Goal: Task Accomplishment & Management: Manage account settings

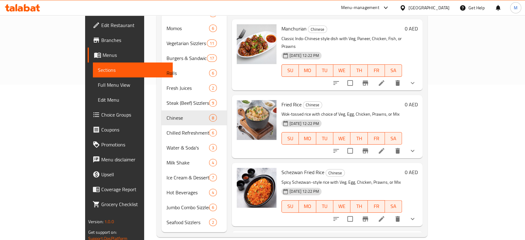
scroll to position [250, 0]
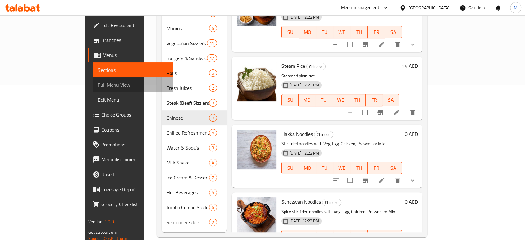
drag, startPoint x: 0, startPoint y: 0, endPoint x: 39, endPoint y: 89, distance: 96.9
click at [98, 89] on span "Full Menu View" at bounding box center [133, 84] width 70 height 7
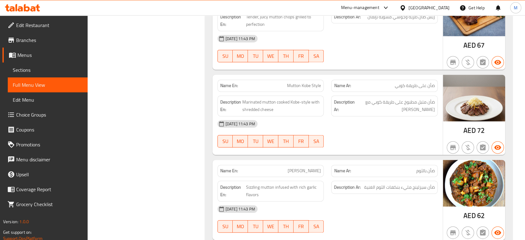
scroll to position [3240, 0]
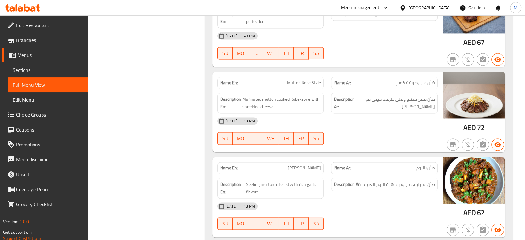
click at [363, 198] on div "03-09-2025 11:43 PM" at bounding box center [328, 205] width 228 height 15
click at [370, 198] on div "03-09-2025 11:43 PM SU MO TU WE TH FR SA" at bounding box center [328, 215] width 228 height 35
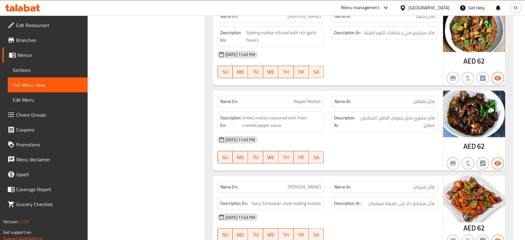
scroll to position [3406, 0]
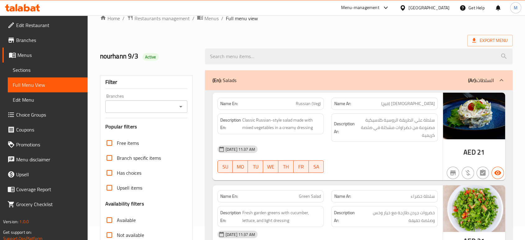
scroll to position [0, 0]
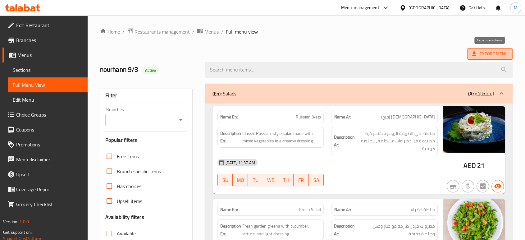
click at [489, 55] on span "Export Menu" at bounding box center [489, 54] width 35 height 8
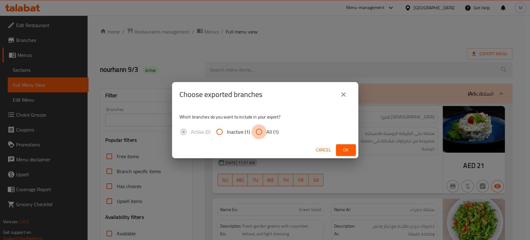
click at [259, 133] on input "All (1)" at bounding box center [259, 131] width 15 height 15
radio input "true"
click at [341, 150] on span "Ok" at bounding box center [346, 150] width 10 height 8
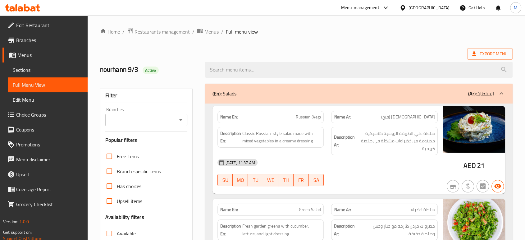
click at [386, 8] on icon at bounding box center [386, 8] width 4 height 2
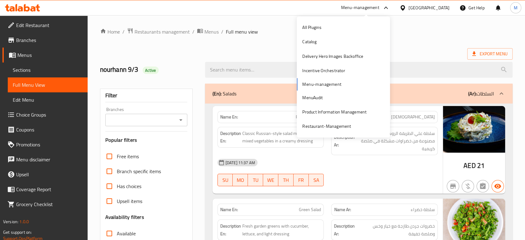
click at [386, 8] on icon at bounding box center [385, 7] width 7 height 7
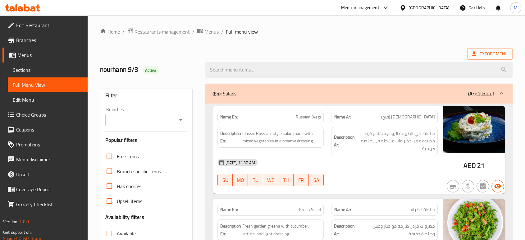
click at [386, 8] on icon at bounding box center [386, 8] width 4 height 2
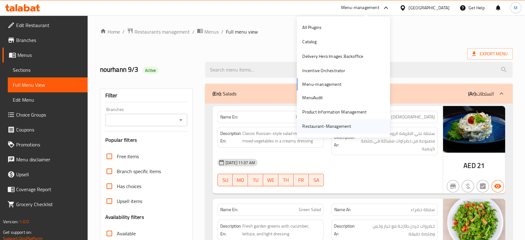
click at [329, 125] on div "Restaurant-Management" at bounding box center [326, 126] width 49 height 7
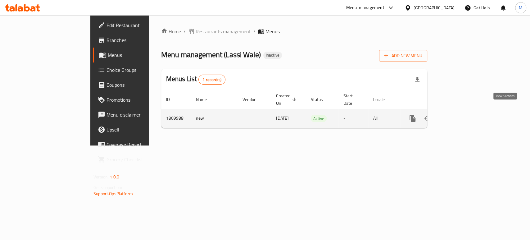
click at [460, 116] on icon "enhanced table" at bounding box center [458, 119] width 6 height 6
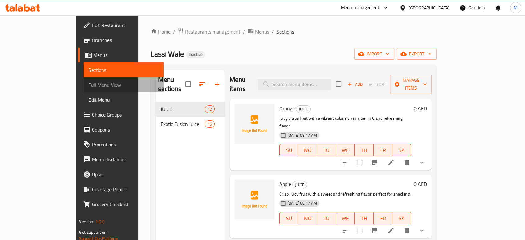
click at [84, 89] on link "Full Menu View" at bounding box center [124, 84] width 80 height 15
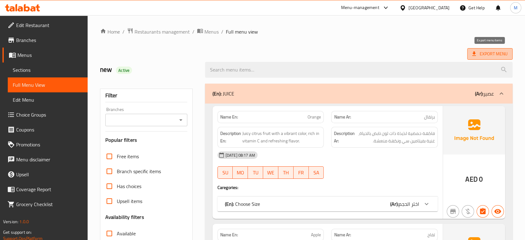
click at [488, 54] on span "Export Menu" at bounding box center [489, 54] width 35 height 8
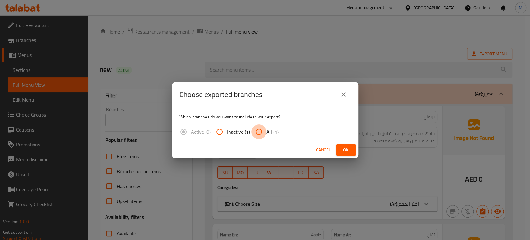
click at [259, 133] on input "All (1)" at bounding box center [259, 131] width 15 height 15
radio input "true"
click at [345, 151] on span "Ok" at bounding box center [346, 150] width 10 height 8
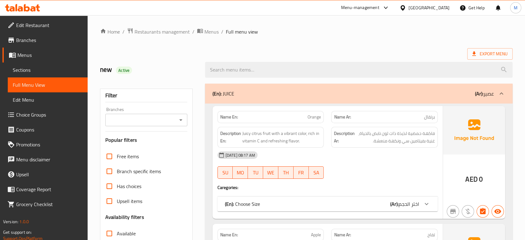
scroll to position [210, 0]
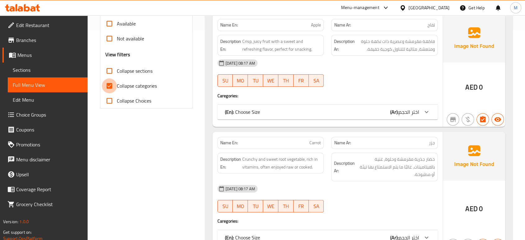
click at [109, 84] on input "Collapse categories" at bounding box center [109, 85] width 15 height 15
checkbox input "false"
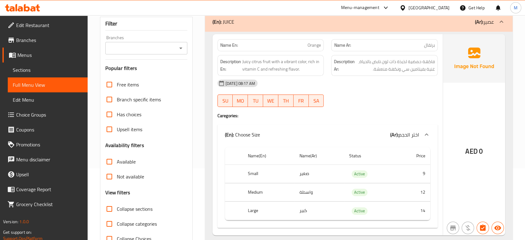
scroll to position [2, 0]
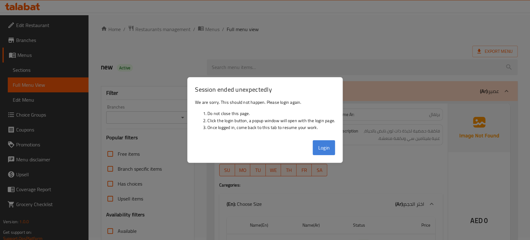
click at [328, 144] on button "Login" at bounding box center [324, 147] width 22 height 15
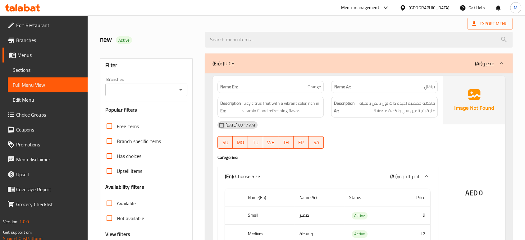
scroll to position [44, 0]
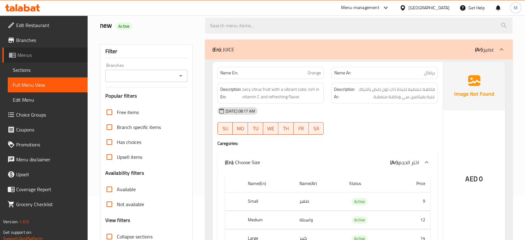
click at [27, 49] on link "Menus" at bounding box center [44, 55] width 85 height 15
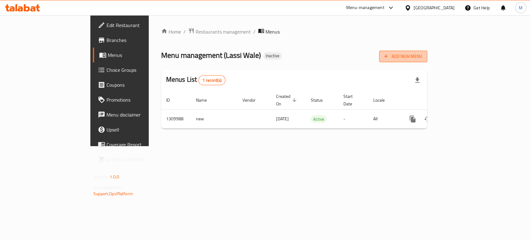
click at [422, 57] on span "Add New Menu" at bounding box center [403, 56] width 38 height 8
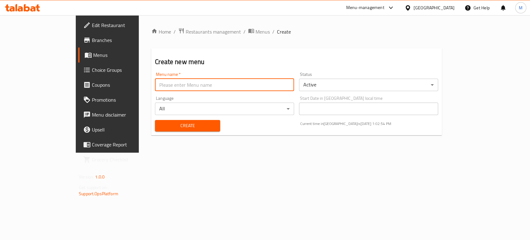
click at [229, 87] on input "text" at bounding box center [224, 85] width 139 height 12
type input "New"
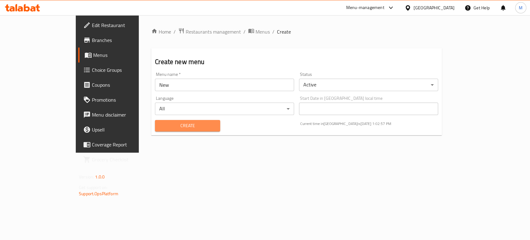
click at [160, 127] on span "Create" at bounding box center [187, 126] width 55 height 8
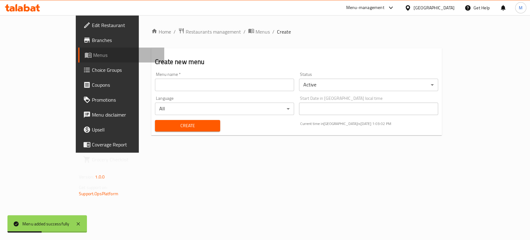
click at [93, 51] on span "Menus" at bounding box center [126, 54] width 66 height 7
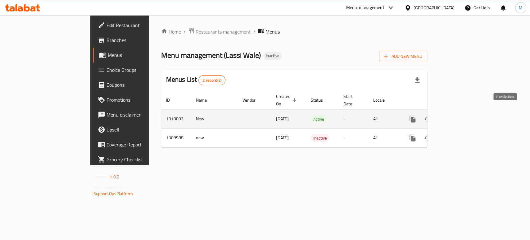
click at [460, 116] on icon "enhanced table" at bounding box center [458, 119] width 6 height 6
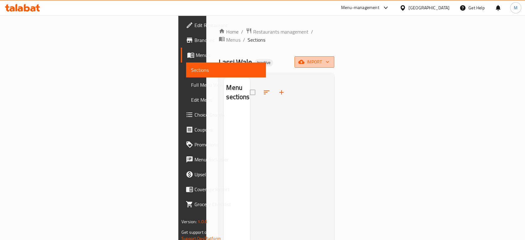
click at [329, 58] on span "import" at bounding box center [314, 62] width 30 height 8
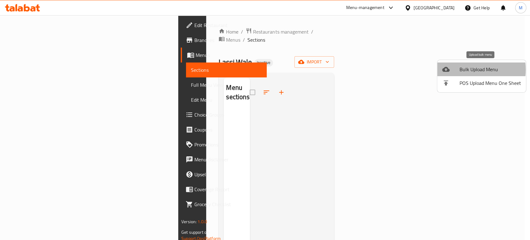
click at [462, 70] on span "Bulk Upload Menu" at bounding box center [490, 69] width 61 height 7
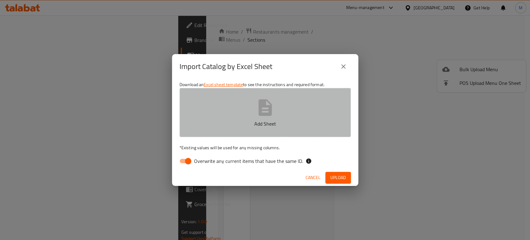
click at [260, 102] on icon "button" at bounding box center [264, 107] width 13 height 16
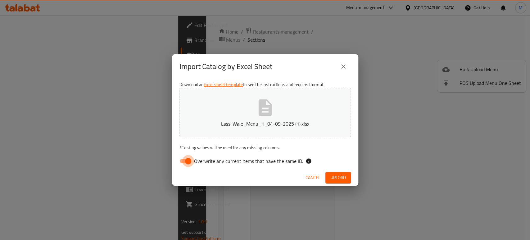
click at [189, 161] on input "Overwrite any current items that have the same ID." at bounding box center [188, 161] width 35 height 12
checkbox input "false"
click at [349, 180] on button "Upload" at bounding box center [338, 177] width 25 height 11
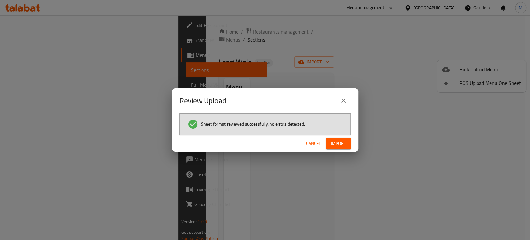
click at [344, 144] on span "Import" at bounding box center [338, 143] width 15 height 8
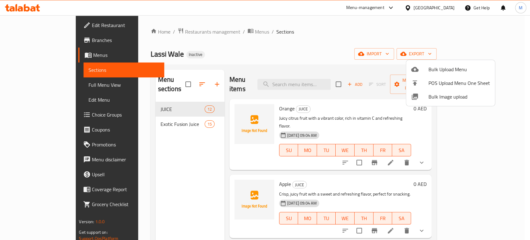
click at [42, 84] on div at bounding box center [265, 120] width 530 height 240
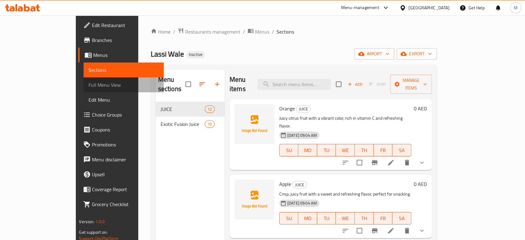
click at [89, 86] on span "Full Menu View" at bounding box center [124, 84] width 70 height 7
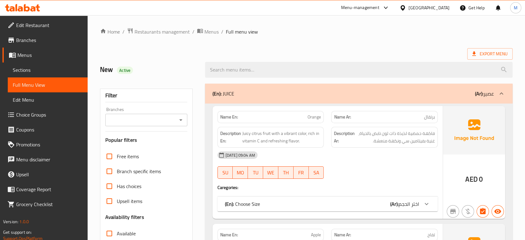
scroll to position [210, 0]
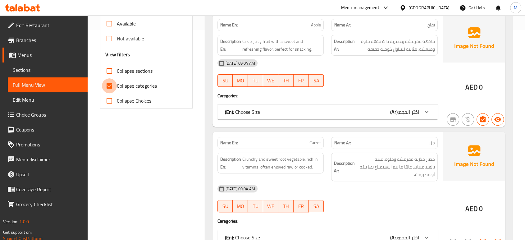
click at [110, 86] on input "Collapse categories" at bounding box center [109, 85] width 15 height 15
checkbox input "false"
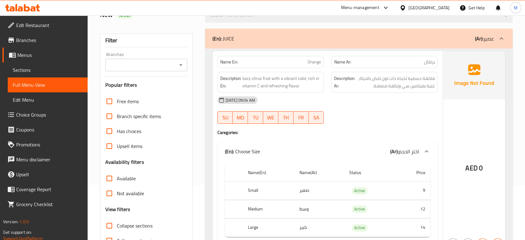
scroll to position [69, 0]
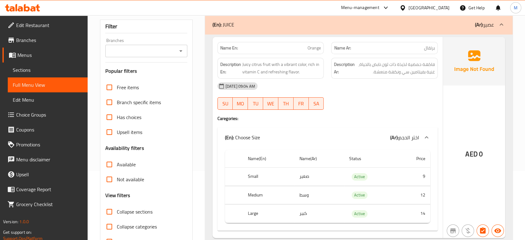
click at [358, 119] on h4 "Caregories:" at bounding box center [327, 118] width 220 height 6
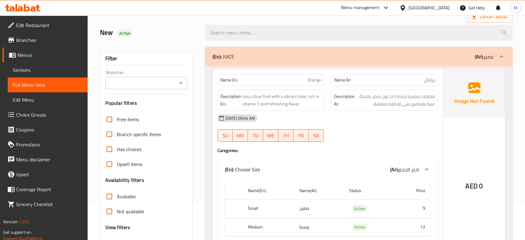
scroll to position [18, 0]
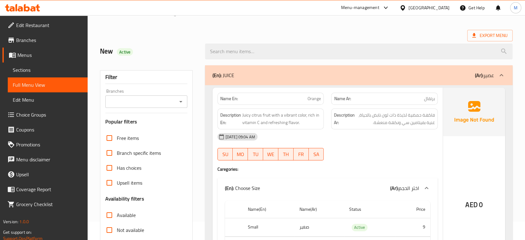
click at [380, 159] on div at bounding box center [384, 160] width 114 height 7
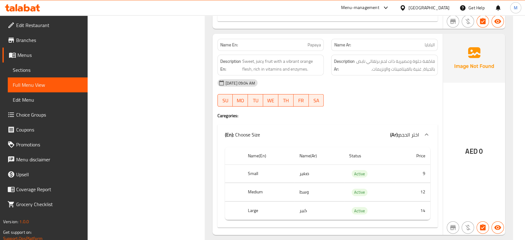
scroll to position [1951, 0]
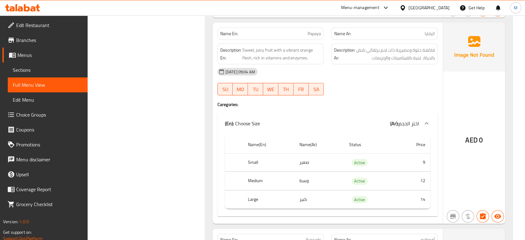
click at [382, 84] on div "[DATE] 09:04 AM SU MO TU WE TH FR SA" at bounding box center [328, 81] width 228 height 35
click at [419, 99] on div at bounding box center [384, 95] width 114 height 7
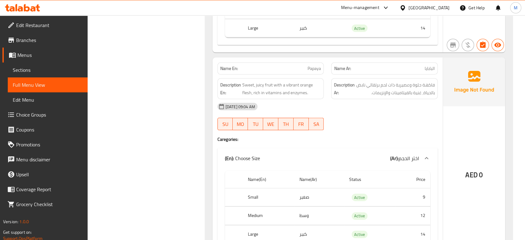
scroll to position [1923, 0]
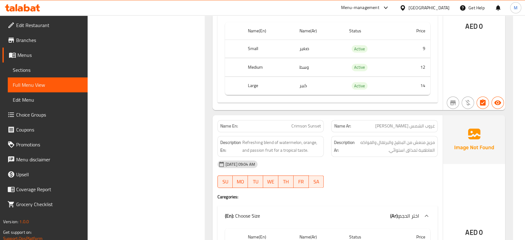
scroll to position [3165, 0]
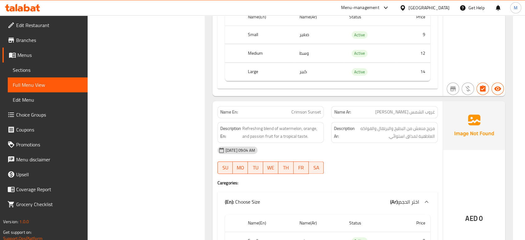
click at [286, 115] on p "Name En: Crimson Sunset" at bounding box center [270, 112] width 101 height 7
copy span "Crimson Sunset"
click at [362, 164] on div "[DATE] 09:04 AM SU MO TU WE TH FR SA" at bounding box center [328, 160] width 228 height 35
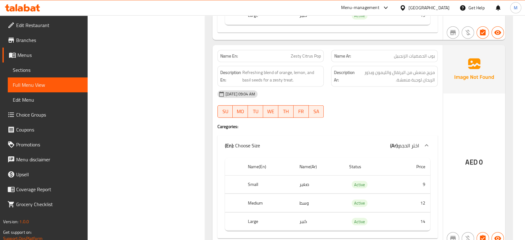
scroll to position [3855, 0]
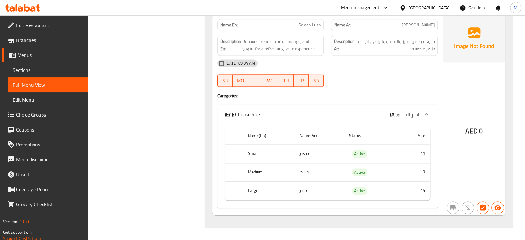
scroll to position [5556, 0]
click at [39, 27] on span "Edit Restaurant" at bounding box center [49, 24] width 66 height 7
